Goal: Transaction & Acquisition: Subscribe to service/newsletter

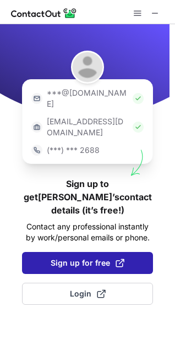
click at [61, 258] on span "Sign up for free" at bounding box center [88, 263] width 74 height 11
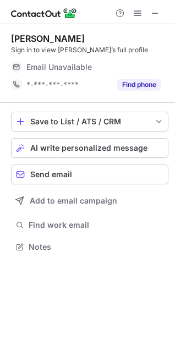
scroll to position [240, 175]
click at [160, 14] on button at bounding box center [155, 13] width 13 height 13
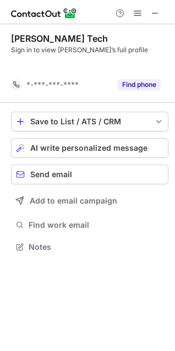
scroll to position [222, 175]
